Goal: Transaction & Acquisition: Download file/media

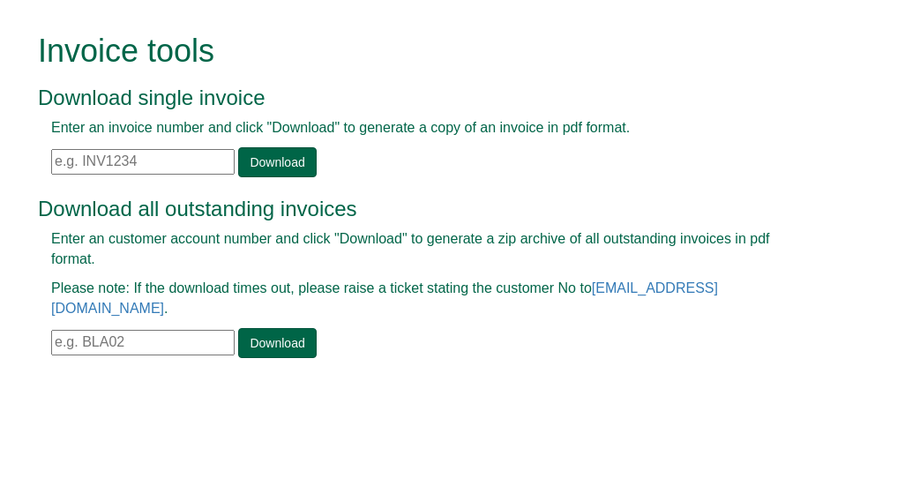
click at [59, 164] on input "text" at bounding box center [142, 162] width 183 height 26
paste input "INV1045027"
type input "INV1045027"
click at [277, 161] on link "Download" at bounding box center [277, 162] width 78 height 30
drag, startPoint x: 140, startPoint y: 164, endPoint x: 49, endPoint y: 158, distance: 91.0
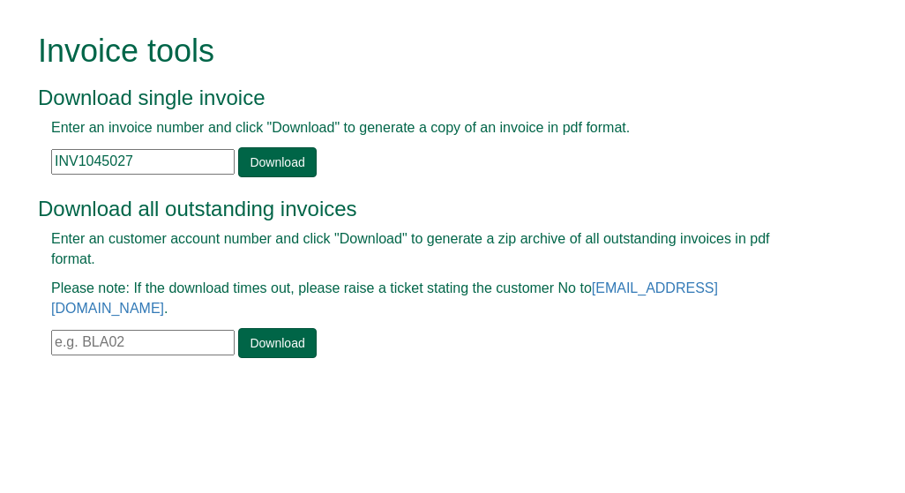
click at [49, 158] on div "Enter an invoice number and click "Download" to generate a copy of an invoice i…" at bounding box center [432, 147] width 789 height 59
paste input "INV1060890"
type input "INV1060890"
click at [286, 160] on link "Download" at bounding box center [277, 162] width 78 height 30
drag, startPoint x: 170, startPoint y: 163, endPoint x: 25, endPoint y: 160, distance: 145.5
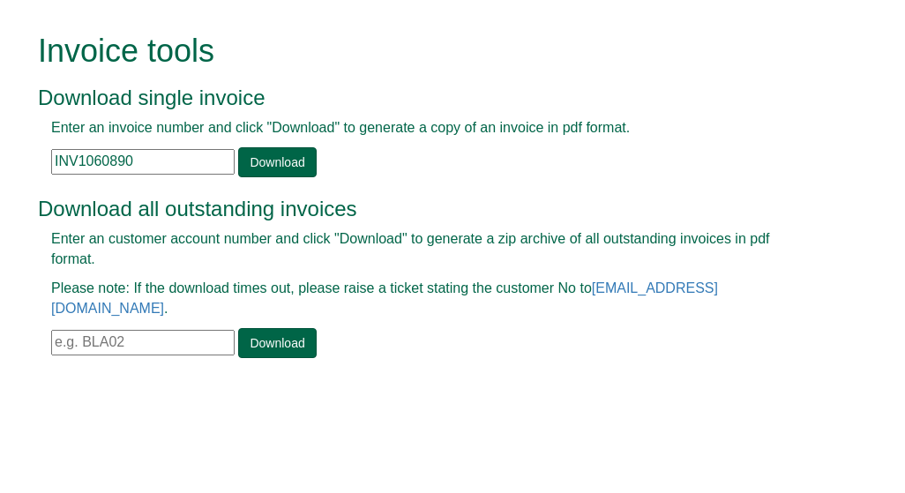
click at [26, 160] on div "Invoice tools Download single invoice Enter an invoice number and click "Downlo…" at bounding box center [452, 197] width 855 height 395
paste input "INV1378608"
type input "INV1378608"
click at [281, 163] on link "Download" at bounding box center [277, 162] width 78 height 30
drag, startPoint x: 156, startPoint y: 166, endPoint x: 19, endPoint y: 122, distance: 144.4
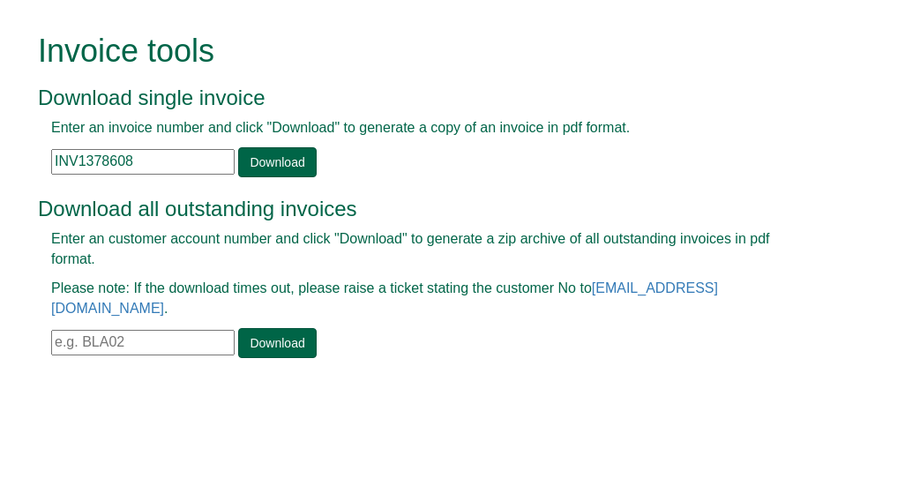
click at [33, 129] on div "Invoice tools Download single invoice Enter an invoice number and click "Downlo…" at bounding box center [452, 197] width 855 height 395
paste input "INV1045027"
click at [273, 168] on link "Download" at bounding box center [277, 162] width 78 height 30
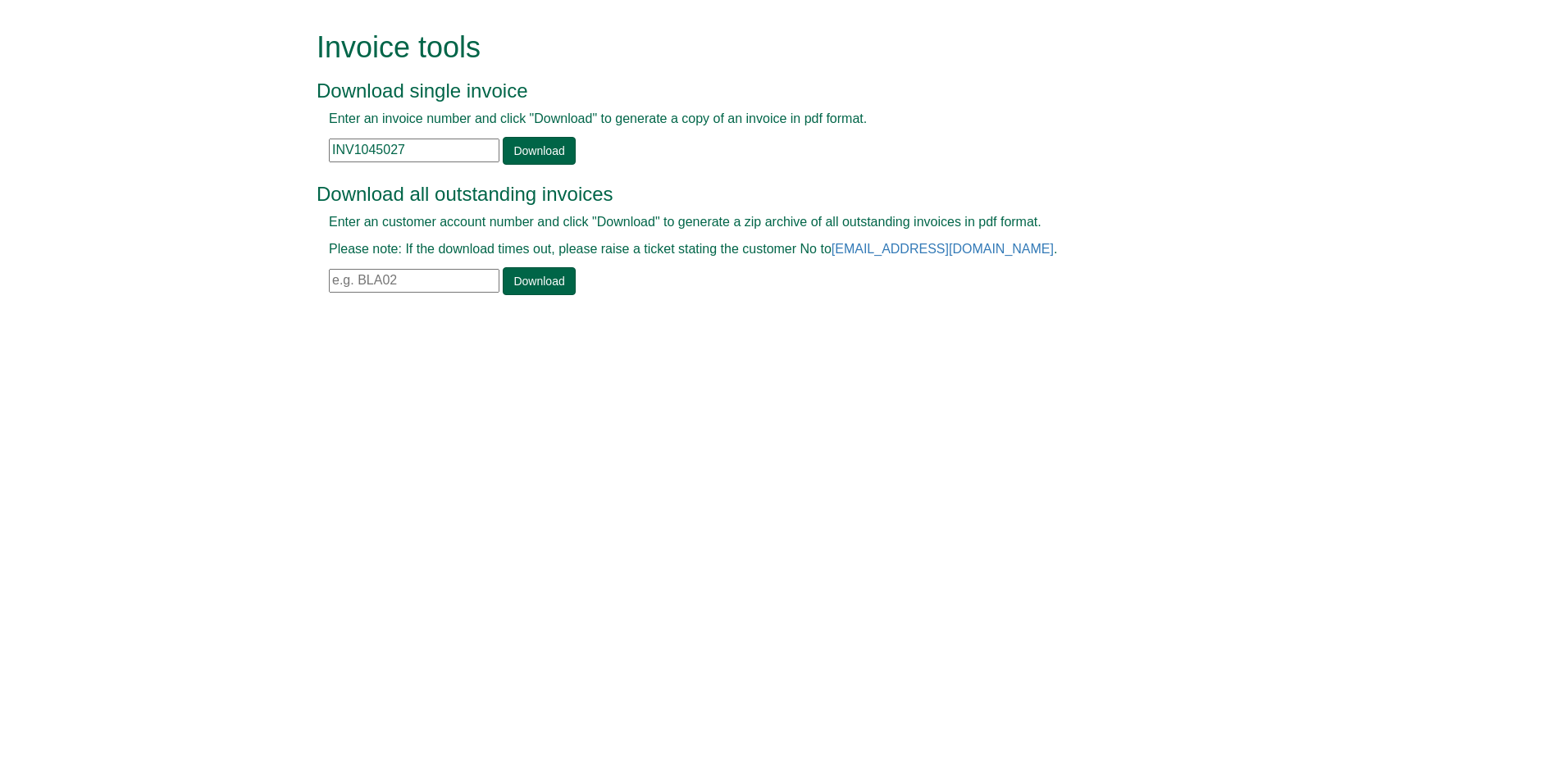
click at [357, 147] on input "INV1045027" at bounding box center [414, 151] width 170 height 24
drag, startPoint x: 359, startPoint y: 144, endPoint x: 417, endPoint y: 145, distance: 58.0
click at [417, 146] on input "INV1045027" at bounding box center [414, 151] width 170 height 24
drag, startPoint x: 516, startPoint y: 164, endPoint x: 511, endPoint y: 149, distance: 15.8
click at [516, 163] on div "Invoice tools Download single invoice Enter an invoice number and click "Downlo…" at bounding box center [765, 99] width 898 height 136
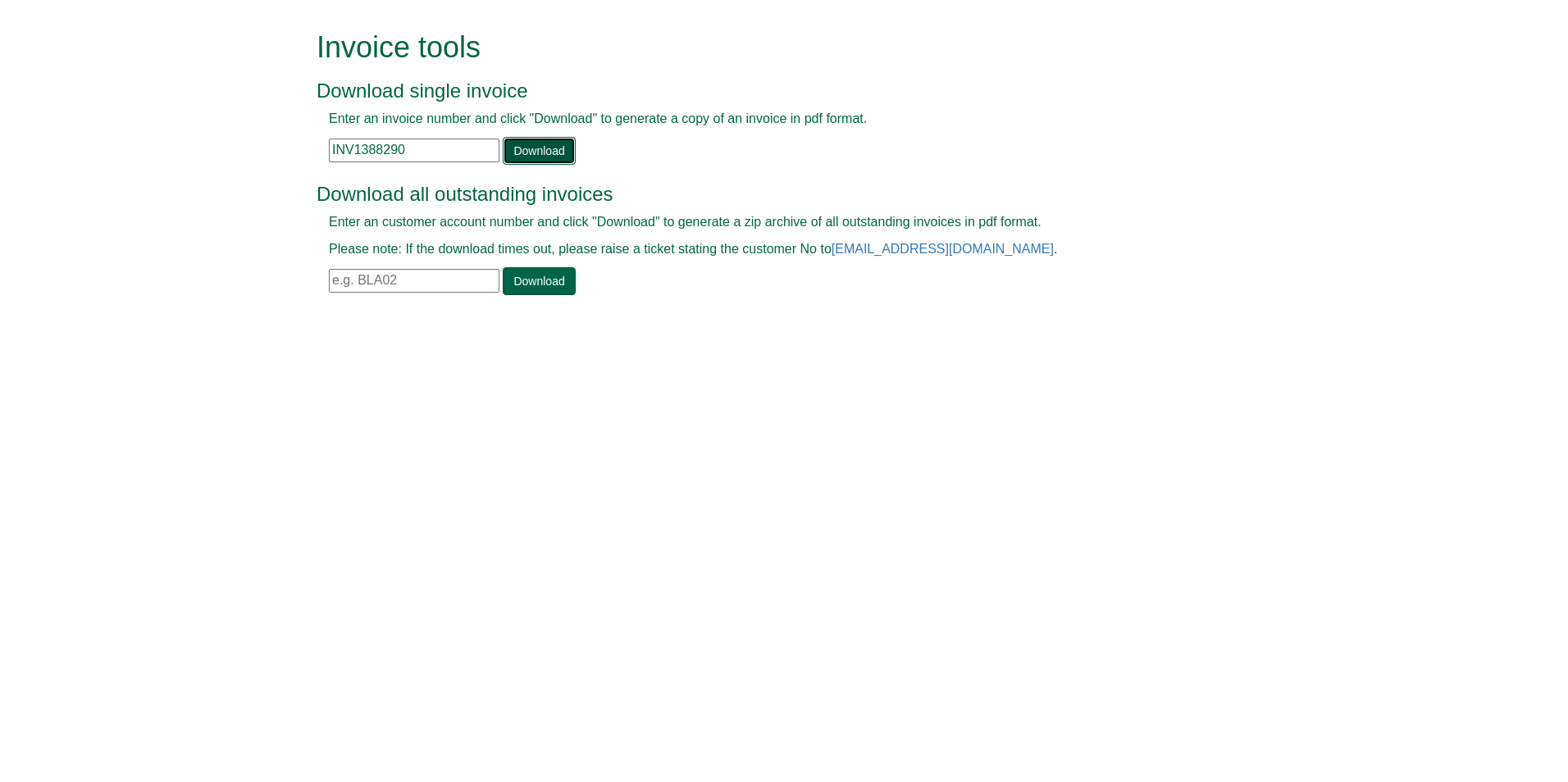
click at [511, 149] on link "Download" at bounding box center [539, 151] width 73 height 28
drag, startPoint x: 370, startPoint y: 143, endPoint x: 449, endPoint y: 155, distance: 79.9
click at [449, 155] on input "INV1388290" at bounding box center [414, 151] width 170 height 24
type input "INV1371662"
click at [533, 151] on link "Download" at bounding box center [539, 151] width 73 height 28
